Goal: Navigation & Orientation: Find specific page/section

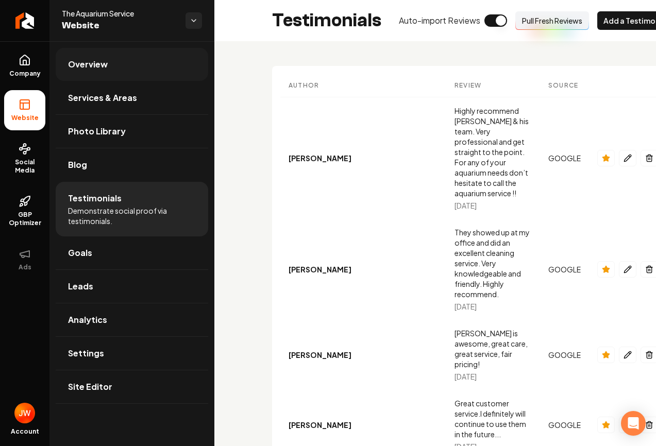
click at [85, 59] on span "Overview" at bounding box center [88, 64] width 40 height 12
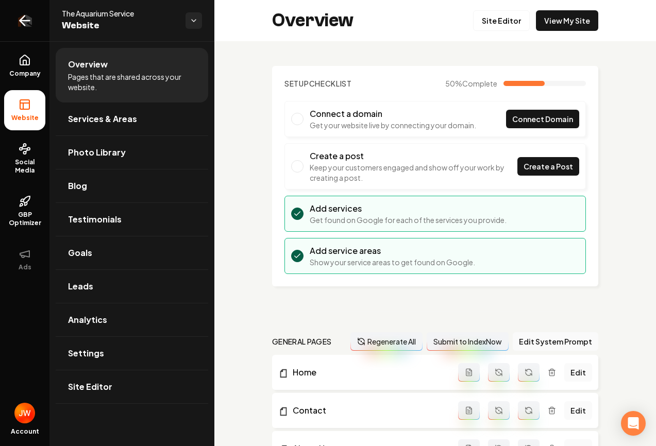
click at [27, 23] on icon "Return to dashboard" at bounding box center [24, 20] width 16 height 16
